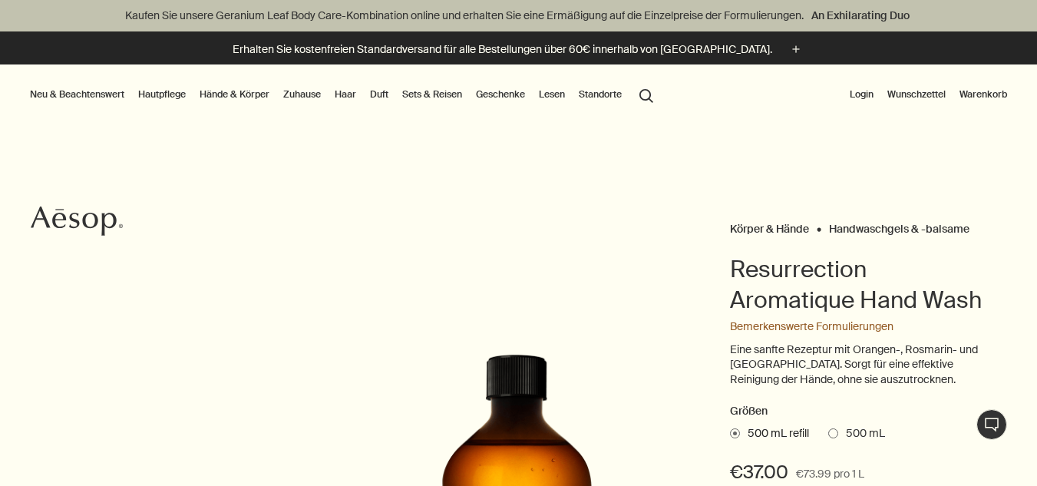
click at [257, 97] on link "Hände & Körper" at bounding box center [234, 94] width 76 height 18
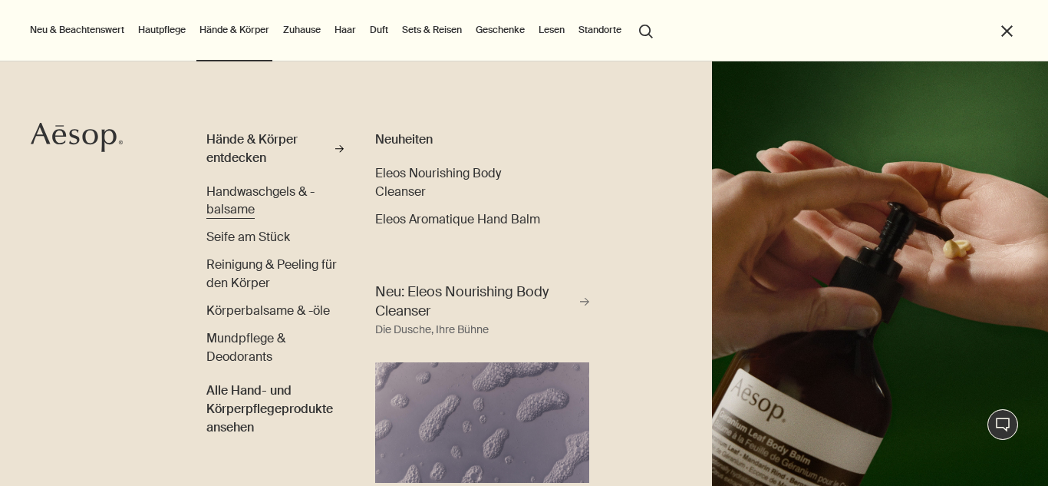
click at [246, 194] on span "Handwaschgels & -balsame" at bounding box center [260, 200] width 108 height 35
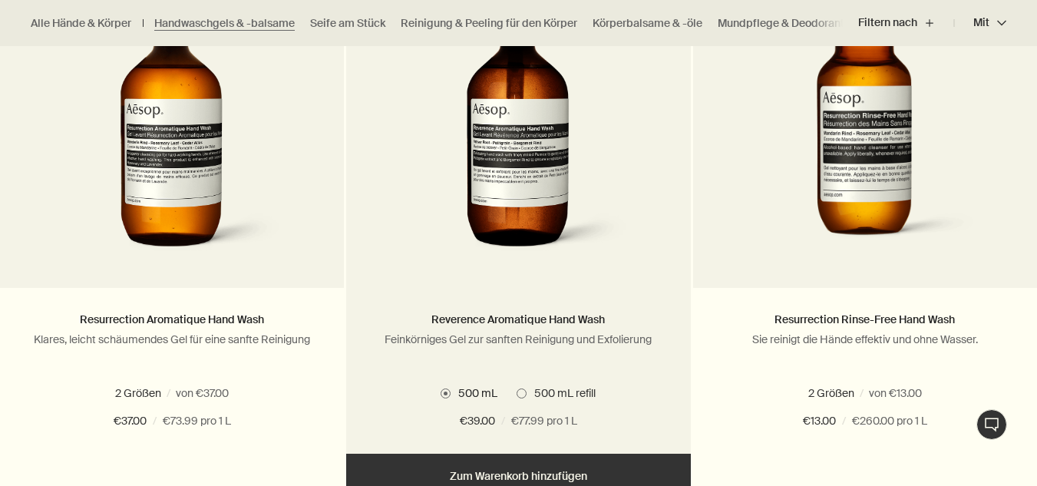
scroll to position [1228, 0]
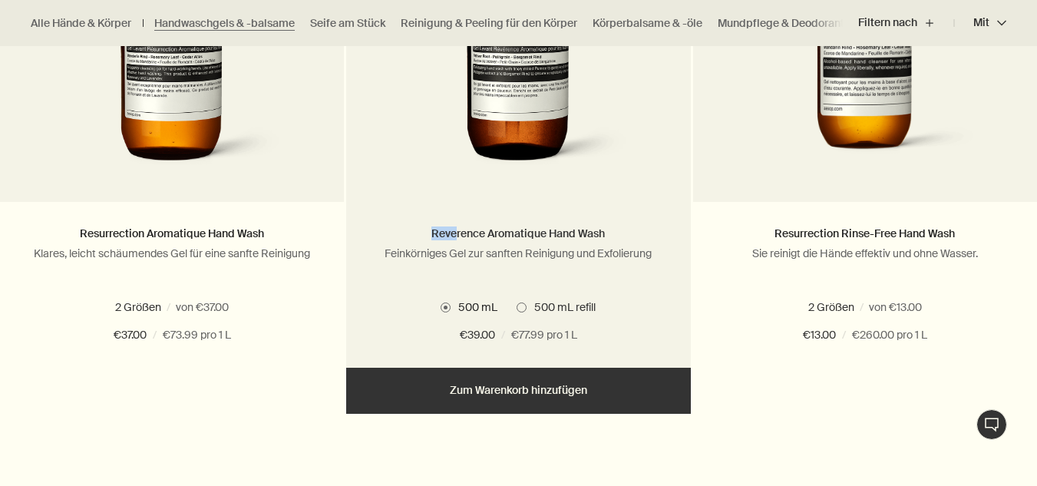
drag, startPoint x: 432, startPoint y: 229, endPoint x: 457, endPoint y: 229, distance: 24.6
click at [457, 229] on h2 "Reverence Aromatique Hand Wash" at bounding box center [518, 234] width 298 height 18
click at [424, 221] on div "Reverence Aromatique Hand Wash Feinkörniges Gel zur sanften Reinigung und Exfol…" at bounding box center [518, 284] width 344 height 165
drag, startPoint x: 428, startPoint y: 227, endPoint x: 602, endPoint y: 228, distance: 174.2
click at [602, 229] on h2 "Reverence Aromatique Hand Wash" at bounding box center [518, 234] width 298 height 18
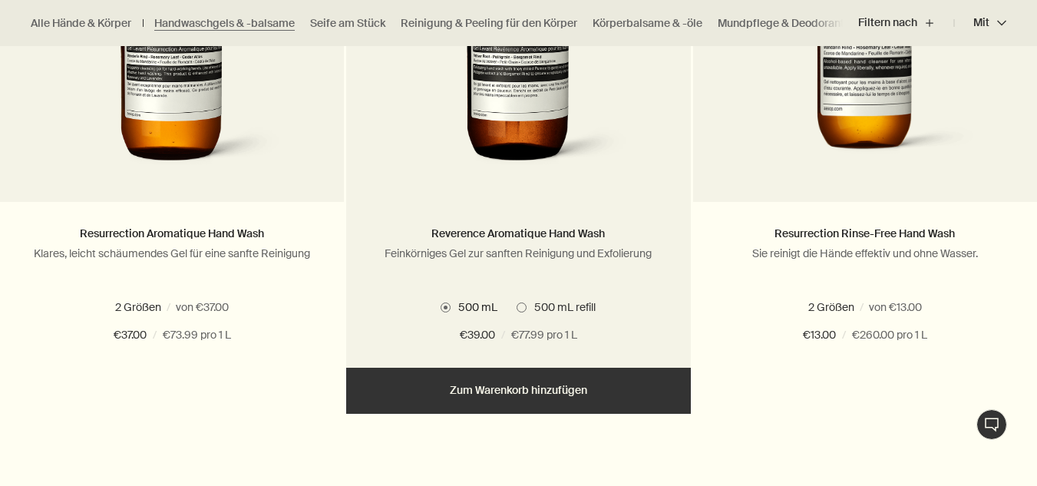
click at [616, 229] on h2 "Reverence Aromatique Hand Wash" at bounding box center [518, 234] width 298 height 18
drag, startPoint x: 610, startPoint y: 233, endPoint x: 513, endPoint y: 221, distance: 98.2
click at [513, 221] on div "Reverence Aromatique Hand Wash Feinkörniges Gel zur sanften Reinigung und Exfol…" at bounding box center [518, 284] width 344 height 165
copy link "Reverence Aromatique Hand Wash"
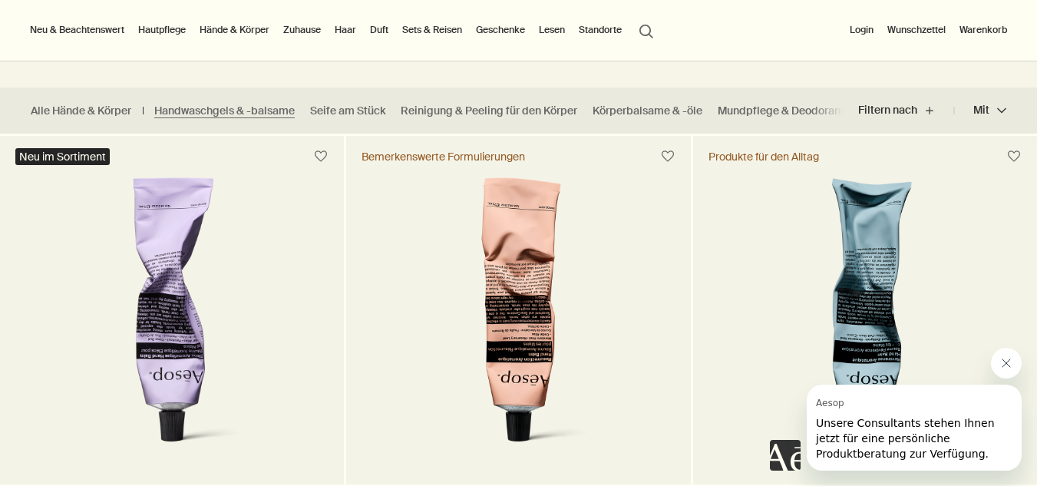
scroll to position [0, 0]
